Goal: Task Accomplishment & Management: Use online tool/utility

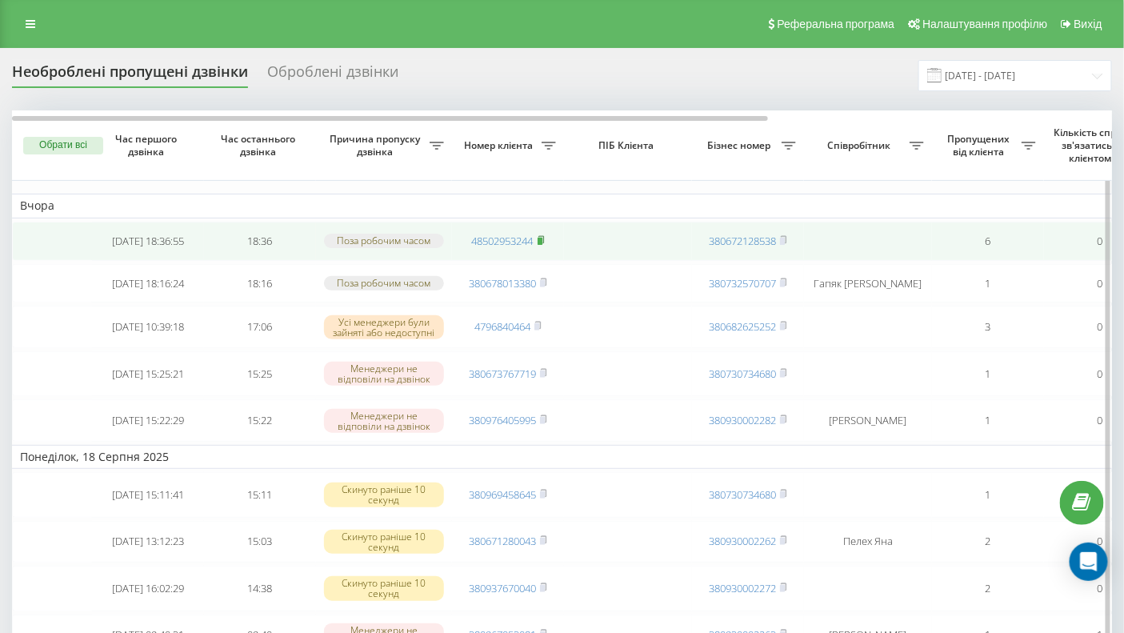
click at [541, 242] on rect at bounding box center [540, 241] width 5 height 7
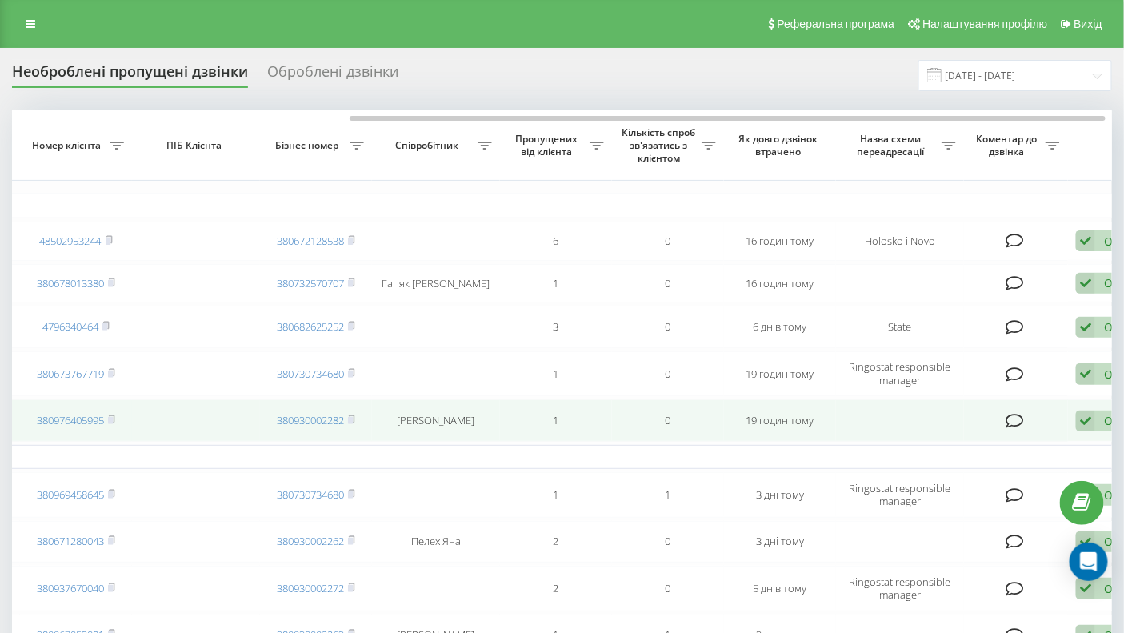
scroll to position [0, 499]
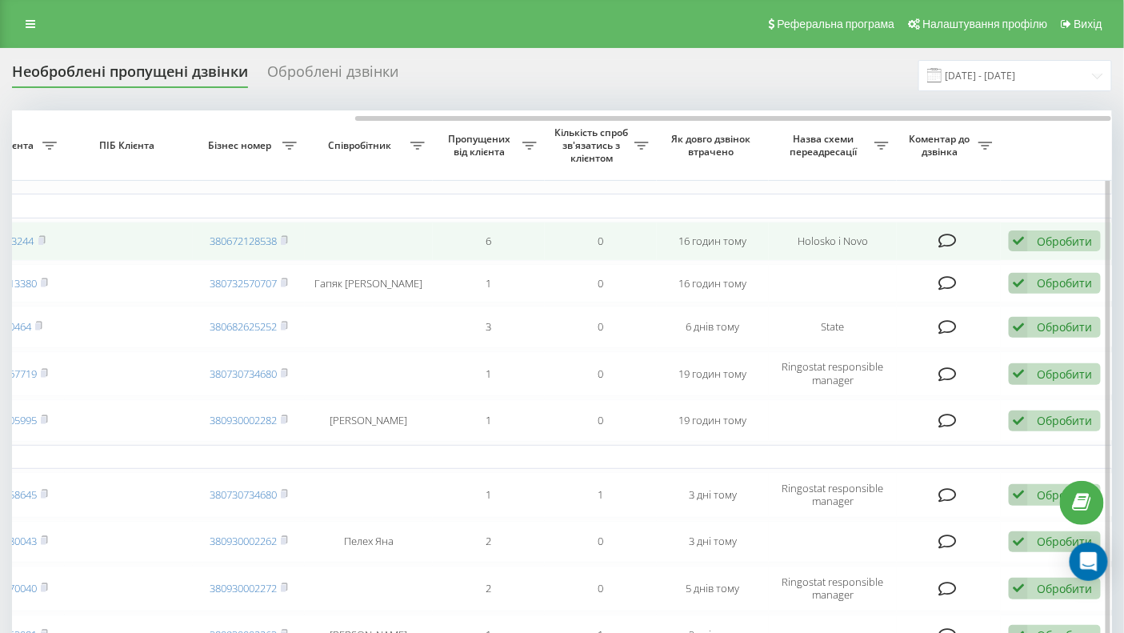
click at [1073, 242] on div "Обробити" at bounding box center [1064, 241] width 55 height 15
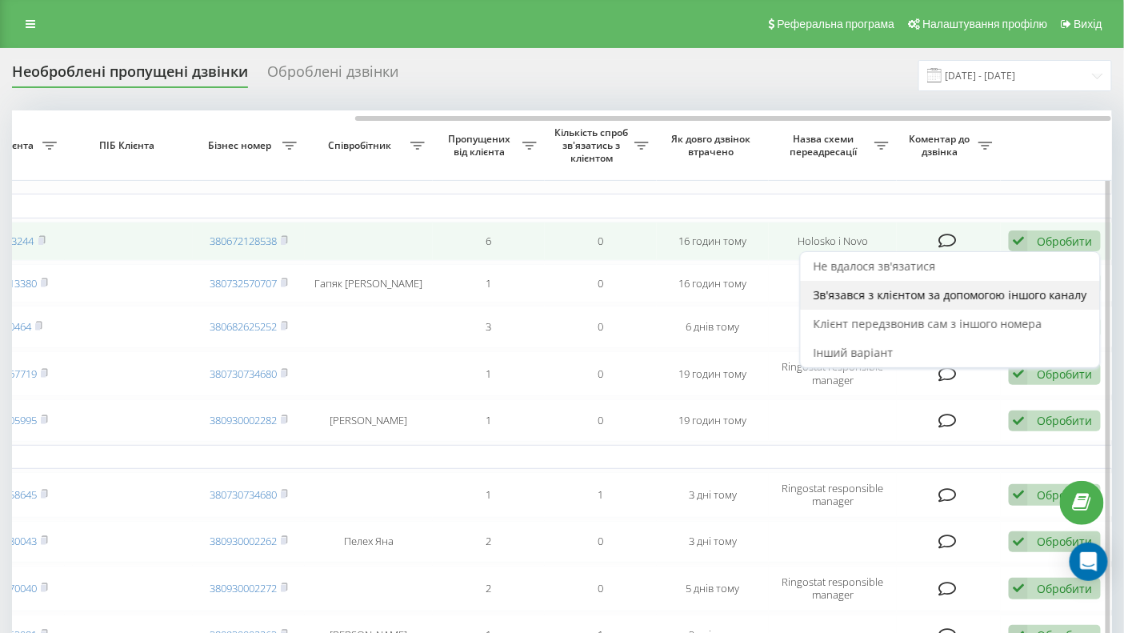
click at [845, 297] on span "Зв'язався з клієнтом за допомогою іншого каналу" at bounding box center [950, 294] width 274 height 15
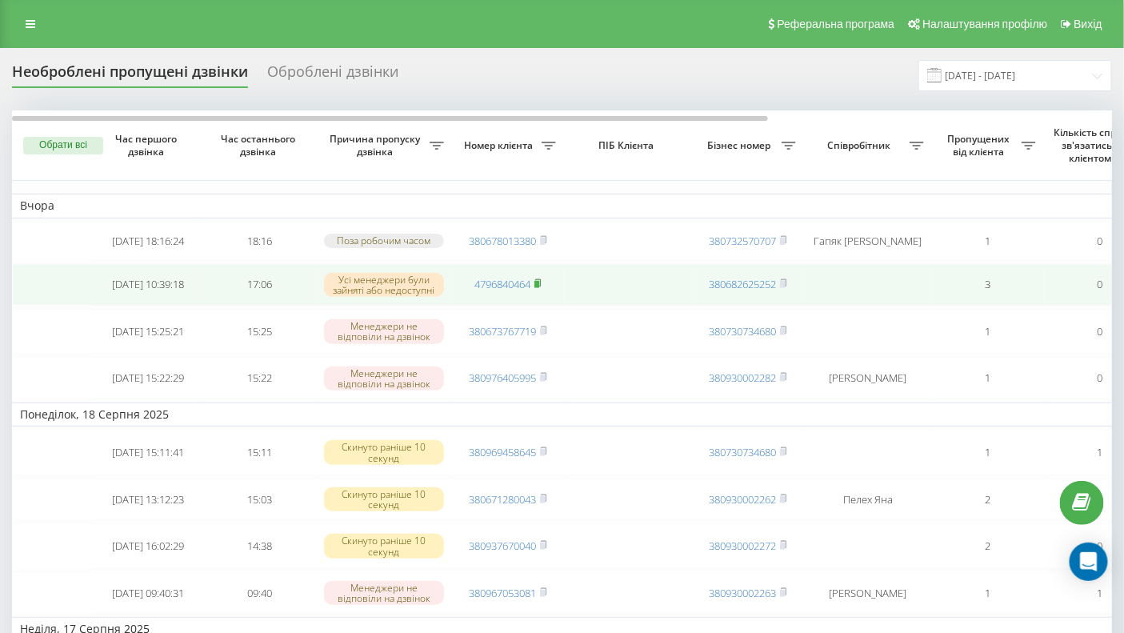
click at [539, 287] on rect at bounding box center [536, 284] width 5 height 7
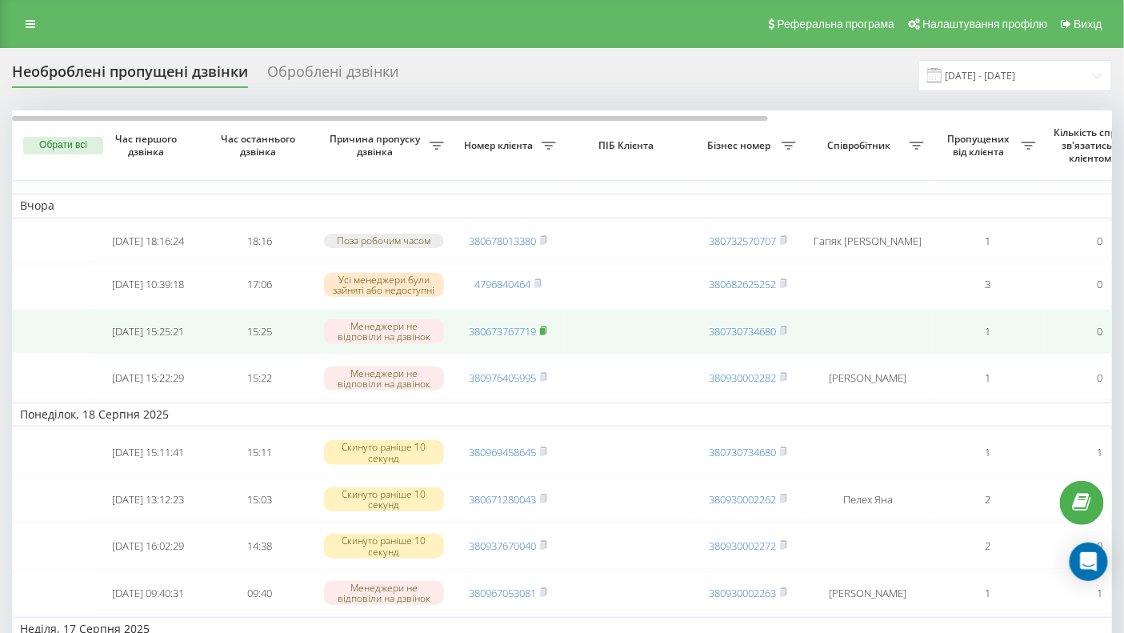
click at [545, 335] on rect at bounding box center [542, 331] width 5 height 7
